Goal: Task Accomplishment & Management: Manage account settings

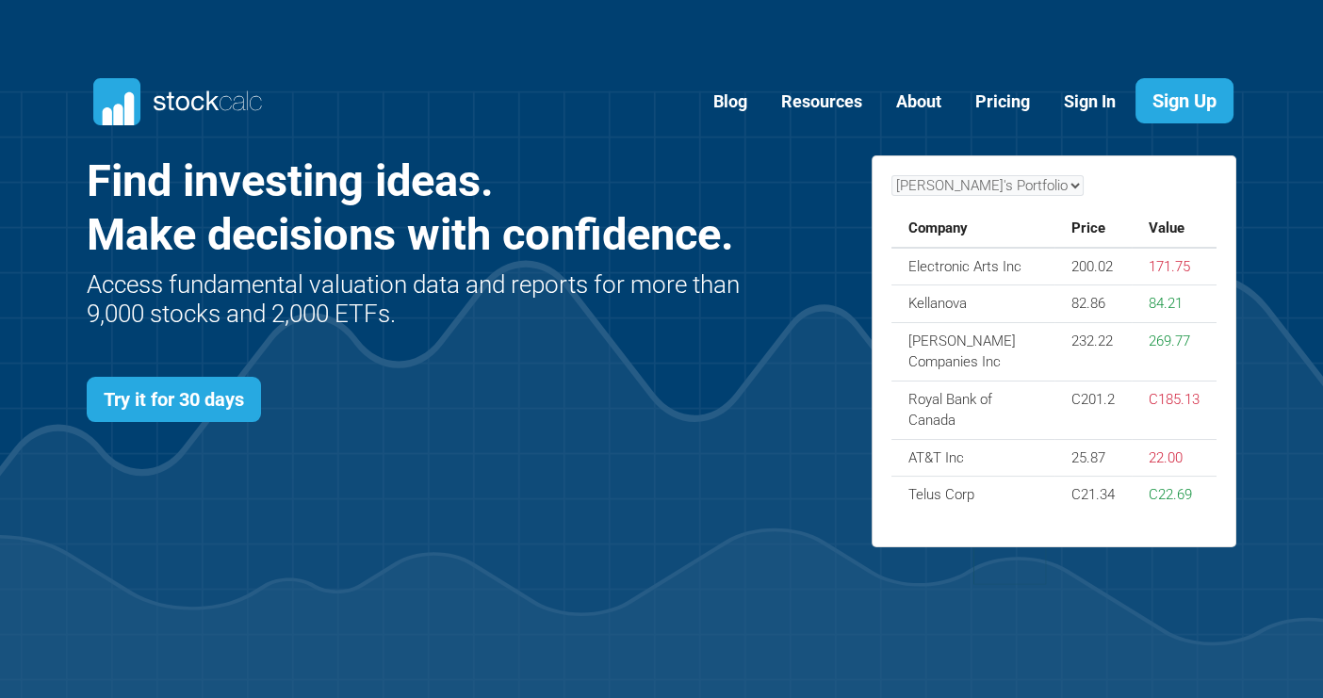
scroll to position [819, 1206]
click at [1079, 103] on link "Sign In" at bounding box center [1090, 102] width 80 height 46
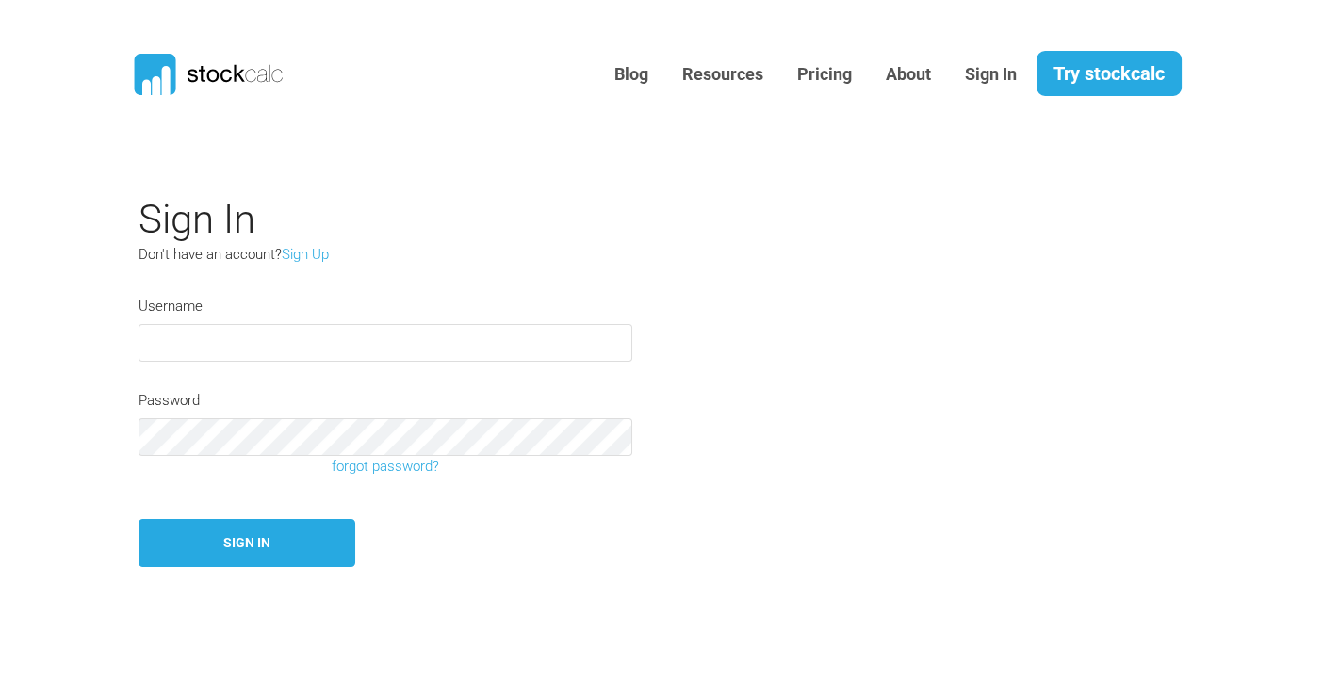
click at [235, 349] on input "text" at bounding box center [386, 343] width 494 height 38
type input "briand"
click at [139, 519] on button "Sign In" at bounding box center [247, 543] width 217 height 48
